Goal: Information Seeking & Learning: Learn about a topic

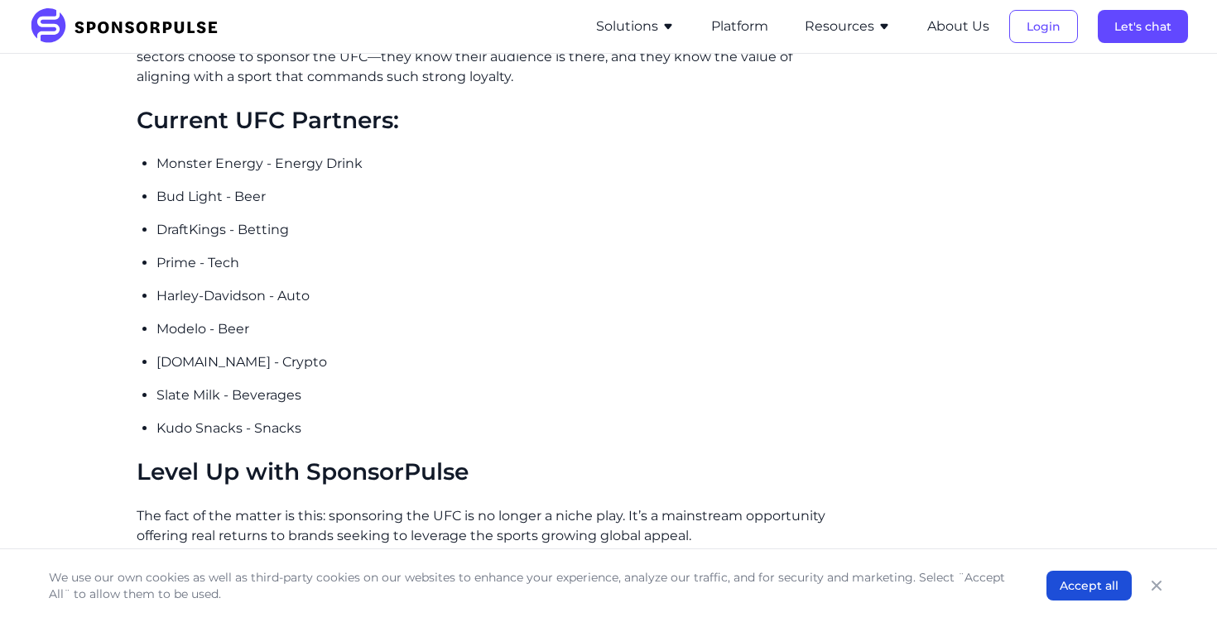
scroll to position [2392, 0]
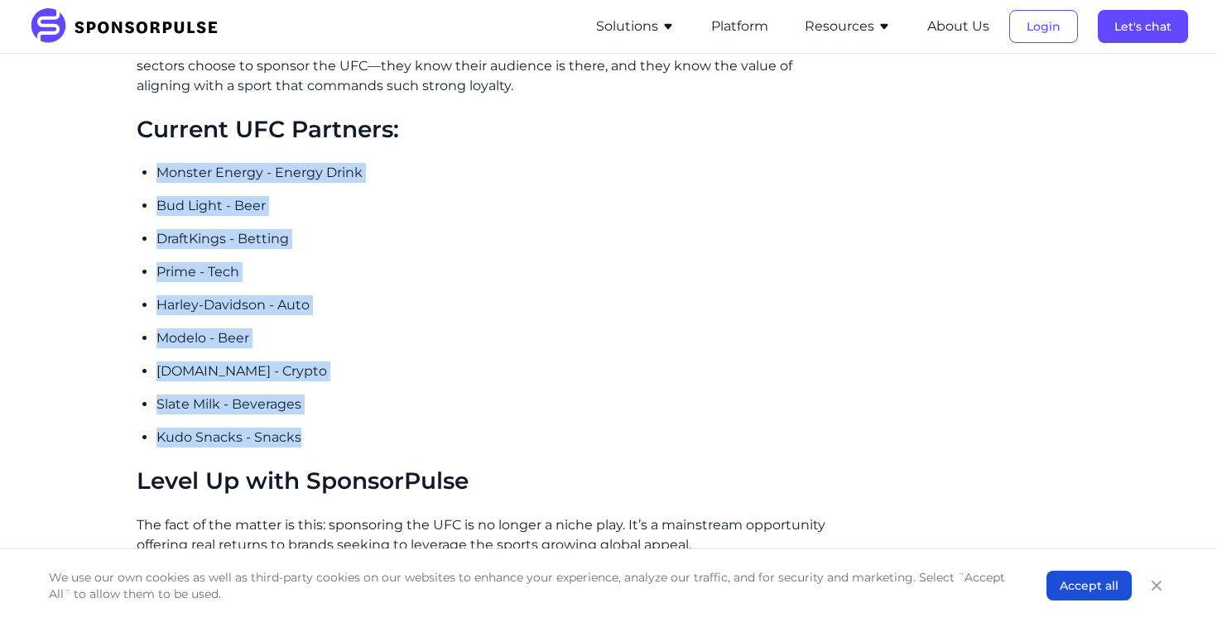
drag, startPoint x: 340, startPoint y: 421, endPoint x: 142, endPoint y: 151, distance: 335.7
copy ul "Monster Energy - Energy Drink Bud Light - Beer DraftKings - Betting Prime - Tec…"
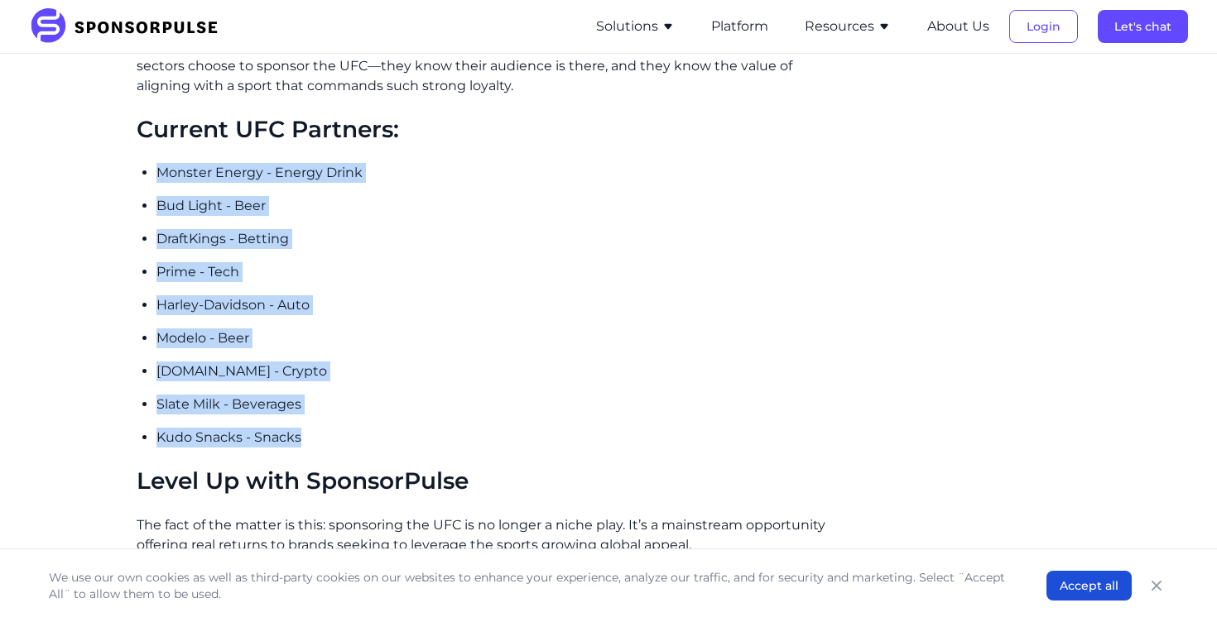
drag, startPoint x: 151, startPoint y: 139, endPoint x: 412, endPoint y: 421, distance: 384.8
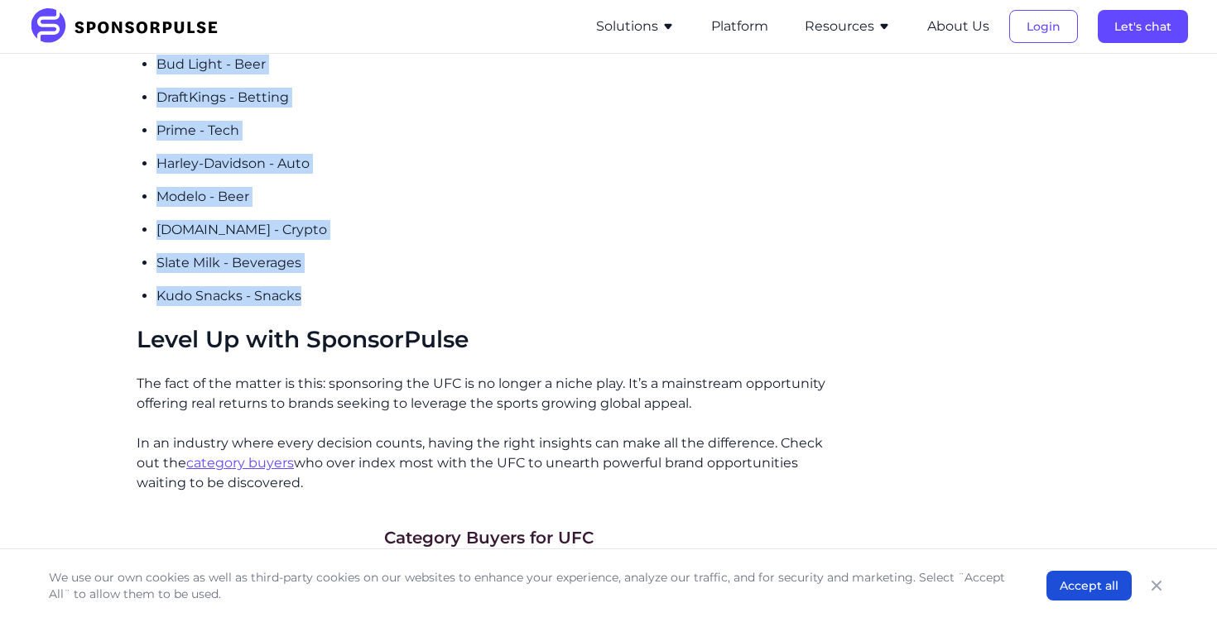
scroll to position [2413, 0]
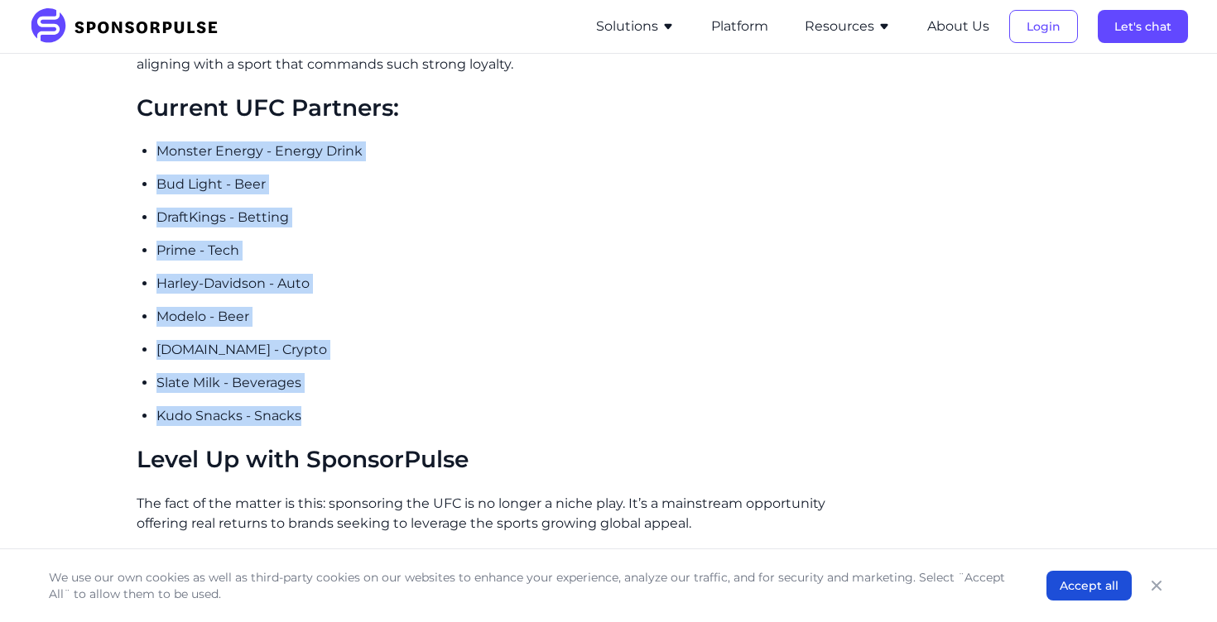
click at [308, 406] on p "Kudo Snacks - Snacks" at bounding box center [498, 416] width 684 height 20
drag, startPoint x: 297, startPoint y: 402, endPoint x: 155, endPoint y: 129, distance: 308.0
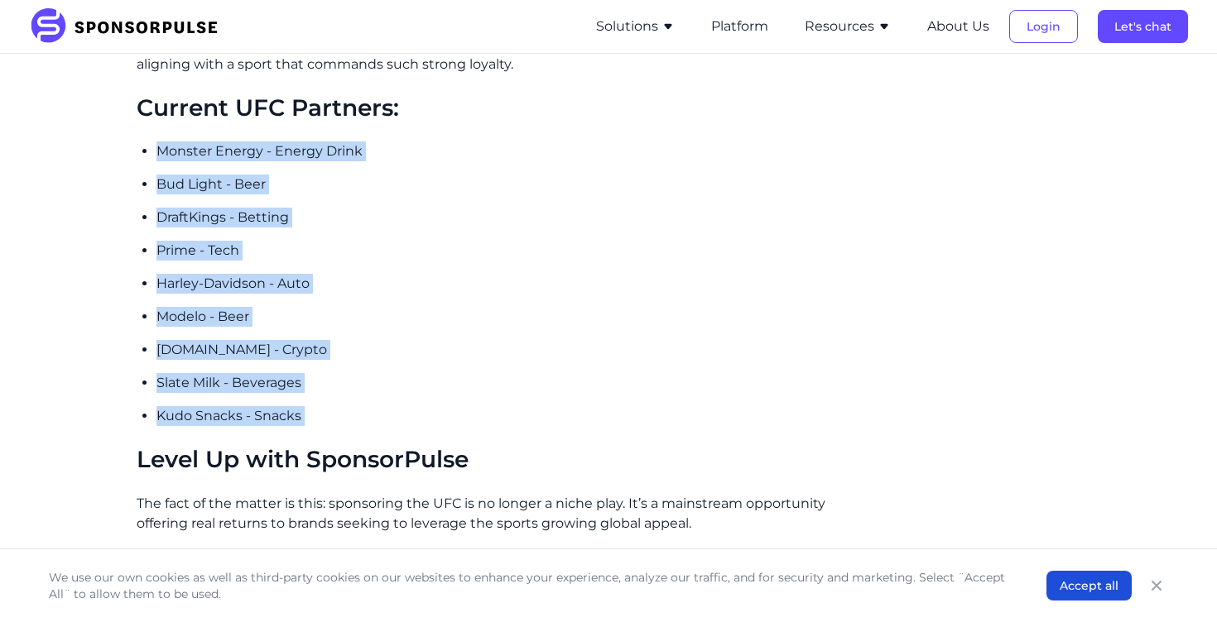
drag, startPoint x: 155, startPoint y: 129, endPoint x: 393, endPoint y: 406, distance: 365.0
